Goal: Task Accomplishment & Management: Manage account settings

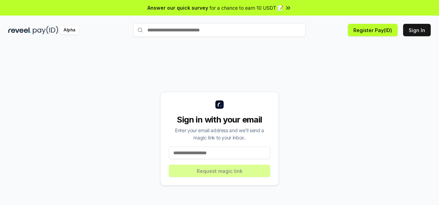
click at [211, 153] on input at bounding box center [220, 153] width 102 height 12
type input "**********"
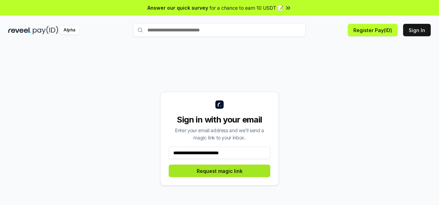
click at [219, 175] on button "Request magic link" at bounding box center [220, 171] width 102 height 12
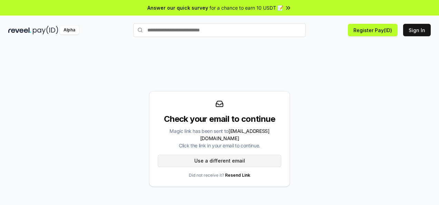
click at [205, 162] on button "Use a different email" at bounding box center [220, 161] width 124 height 12
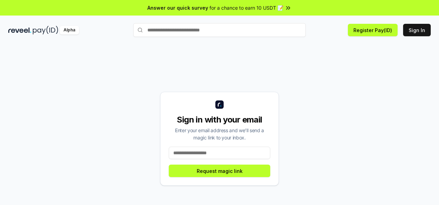
click at [193, 151] on input at bounding box center [220, 153] width 102 height 12
type input "**********"
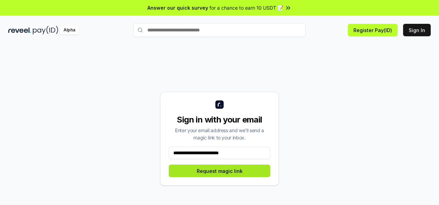
click at [213, 171] on button "Request magic link" at bounding box center [220, 171] width 102 height 12
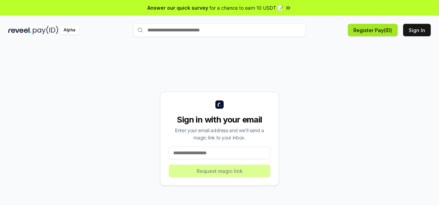
click at [372, 28] on button "Register Pay(ID)" at bounding box center [373, 30] width 50 height 12
click at [413, 32] on button "Sign In" at bounding box center [417, 30] width 28 height 12
click at [200, 152] on input at bounding box center [220, 153] width 102 height 12
click at [182, 152] on input at bounding box center [220, 153] width 102 height 12
type input "**********"
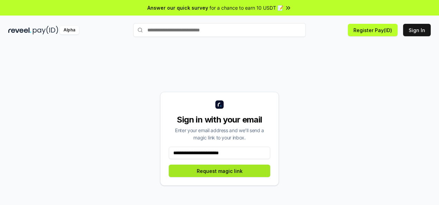
click at [204, 169] on button "Request magic link" at bounding box center [220, 171] width 102 height 12
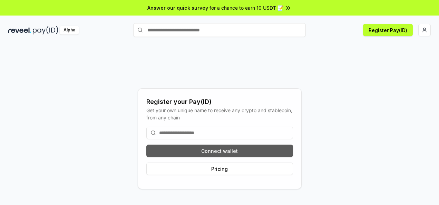
click at [200, 150] on button "Connect wallet" at bounding box center [219, 151] width 147 height 12
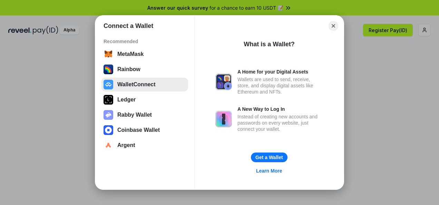
click at [152, 83] on button "WalletConnect" at bounding box center [145, 85] width 87 height 14
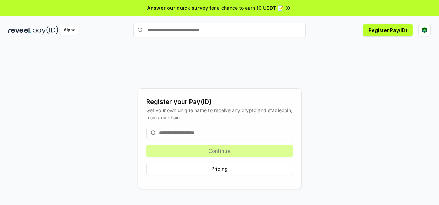
click at [173, 135] on input at bounding box center [219, 133] width 147 height 12
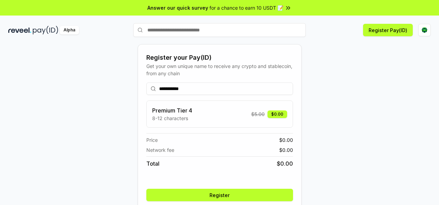
scroll to position [28, 0]
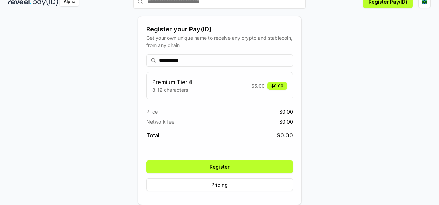
type input "**********"
click at [223, 165] on button "Register" at bounding box center [219, 167] width 147 height 12
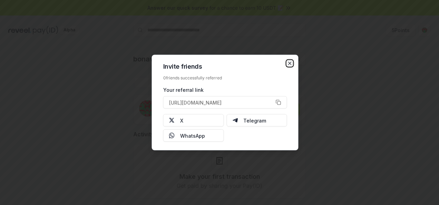
click at [287, 64] on icon "button" at bounding box center [290, 64] width 6 height 6
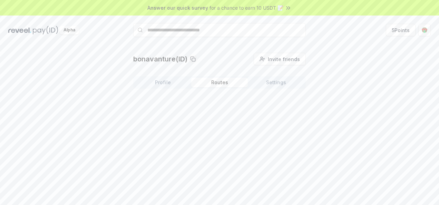
click at [213, 84] on button "Routes" at bounding box center [219, 83] width 57 height 10
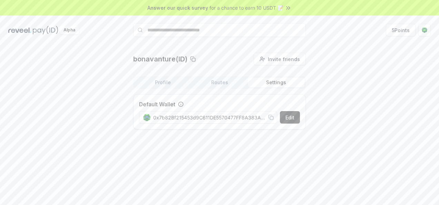
click at [276, 82] on button "Settings" at bounding box center [276, 83] width 57 height 10
